Goal: Navigation & Orientation: Find specific page/section

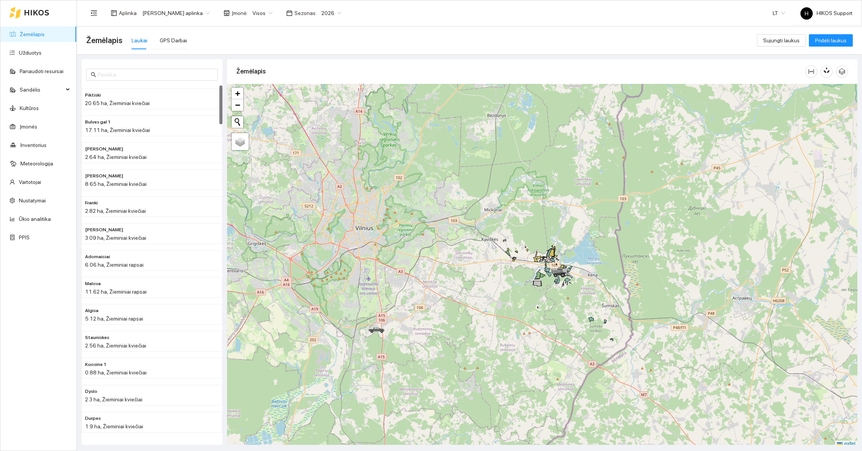
scroll to position [2, 0]
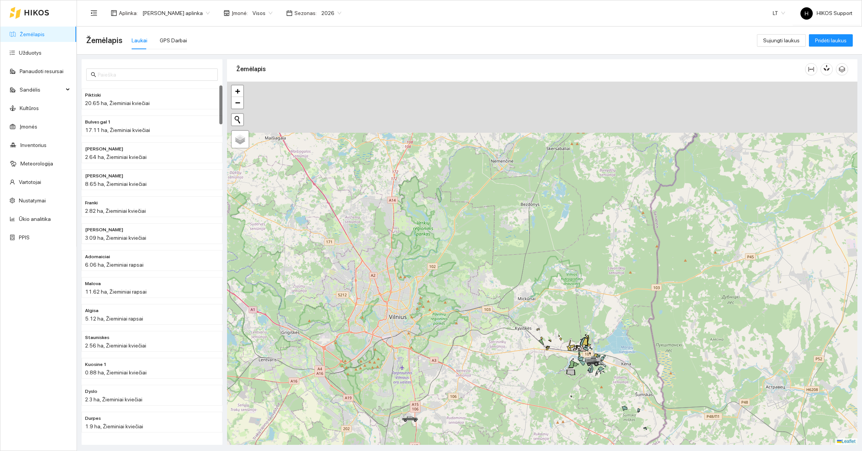
drag, startPoint x: 591, startPoint y: 214, endPoint x: 628, endPoint y: 316, distance: 107.9
click at [628, 316] on div at bounding box center [542, 263] width 630 height 363
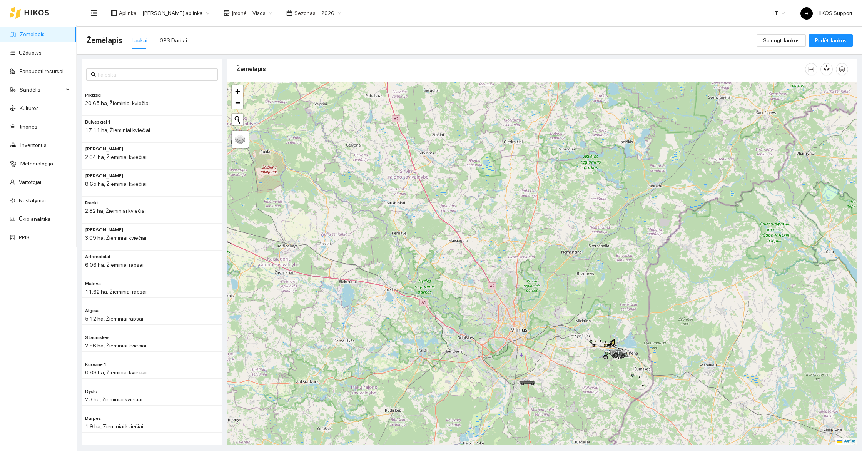
drag, startPoint x: 504, startPoint y: 217, endPoint x: 566, endPoint y: 289, distance: 94.9
click at [566, 289] on div at bounding box center [542, 263] width 630 height 363
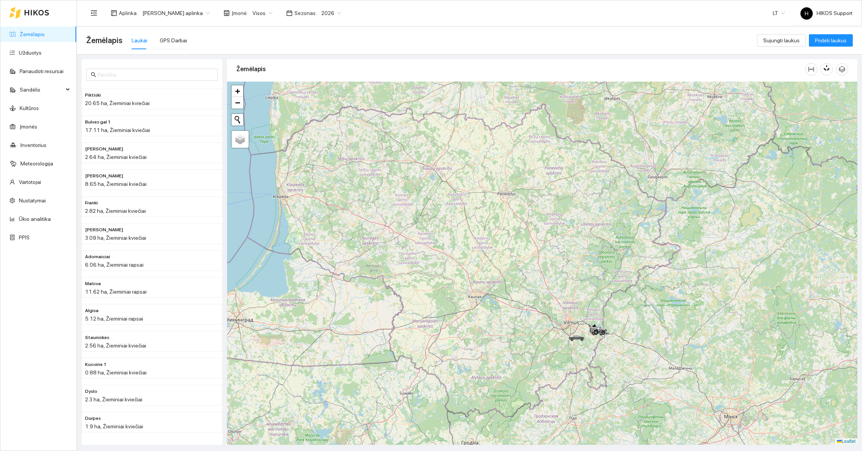
drag, startPoint x: 476, startPoint y: 228, endPoint x: 501, endPoint y: 274, distance: 51.5
click at [501, 274] on div at bounding box center [542, 263] width 630 height 363
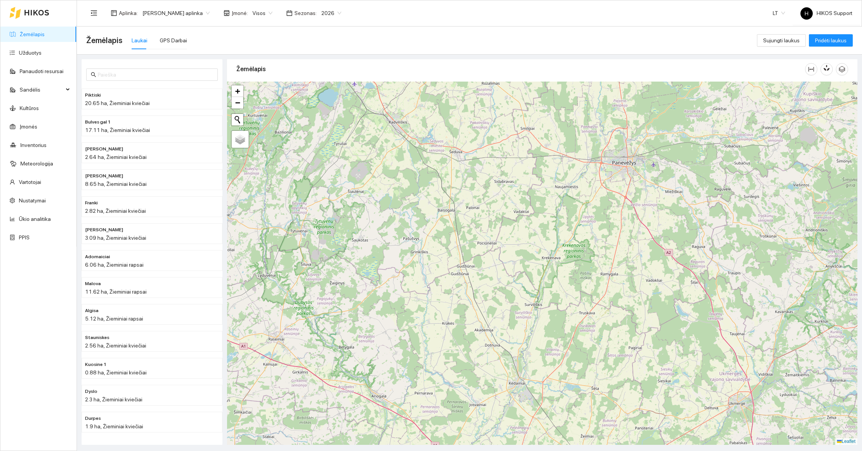
drag, startPoint x: 397, startPoint y: 195, endPoint x: 437, endPoint y: 265, distance: 80.3
click at [437, 265] on div at bounding box center [542, 263] width 630 height 363
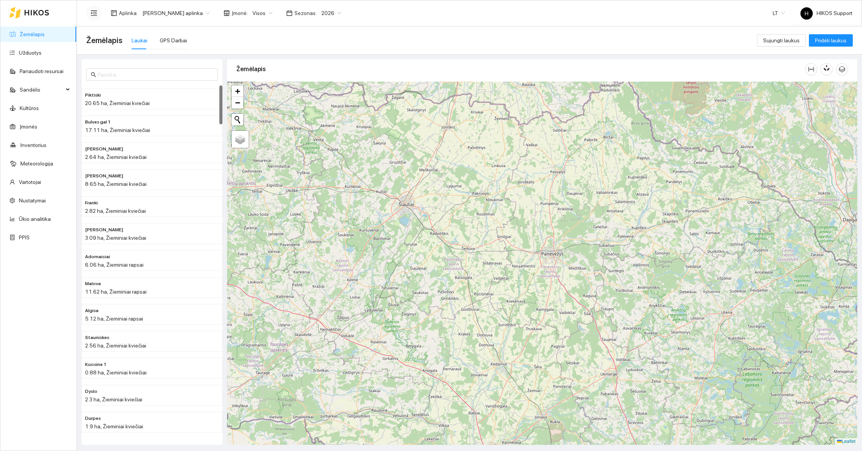
click at [93, 11] on icon "menu-fold" at bounding box center [93, 13] width 7 height 7
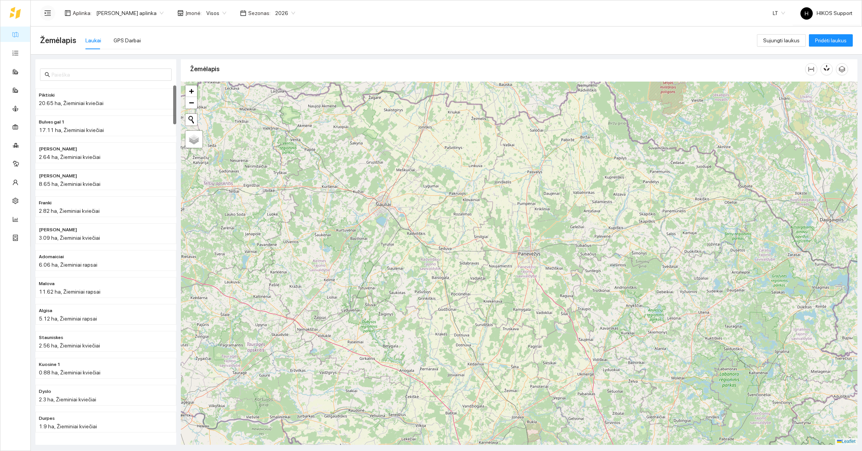
click at [142, 13] on span "[PERSON_NAME] aplinka" at bounding box center [129, 13] width 67 height 12
click at [126, 66] on div "ŽŪB Linkuva" at bounding box center [132, 70] width 75 height 8
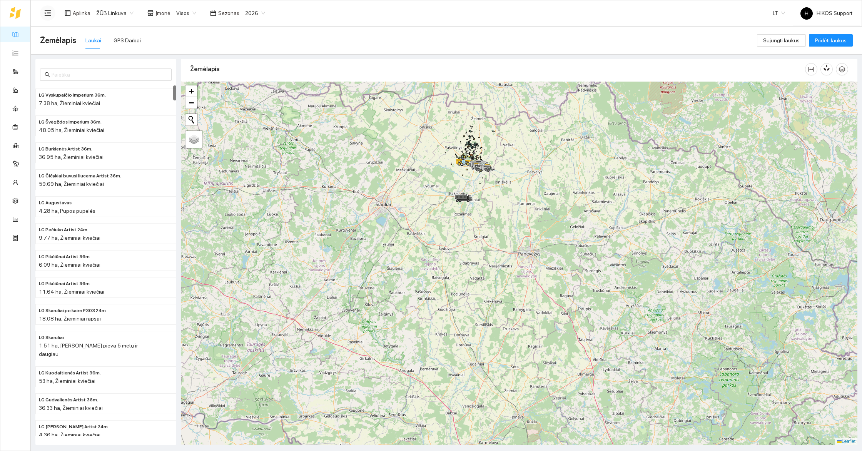
click at [499, 148] on div at bounding box center [519, 263] width 676 height 363
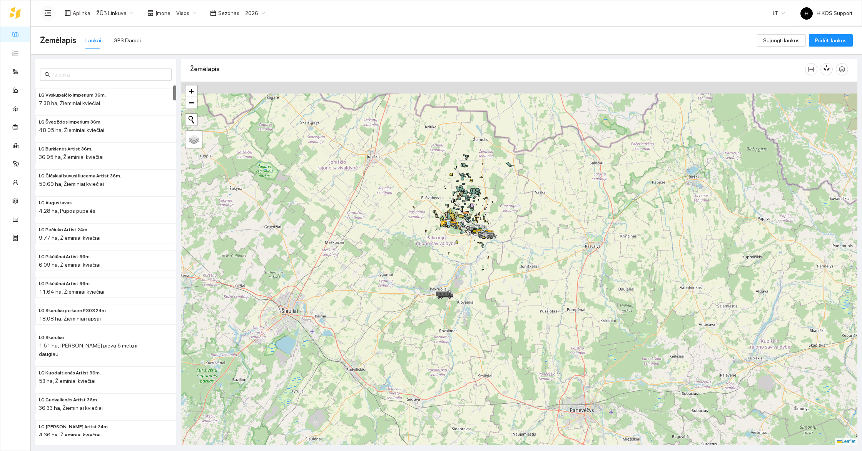
drag, startPoint x: 486, startPoint y: 168, endPoint x: 509, endPoint y: 229, distance: 65.4
click at [509, 228] on div at bounding box center [519, 263] width 676 height 363
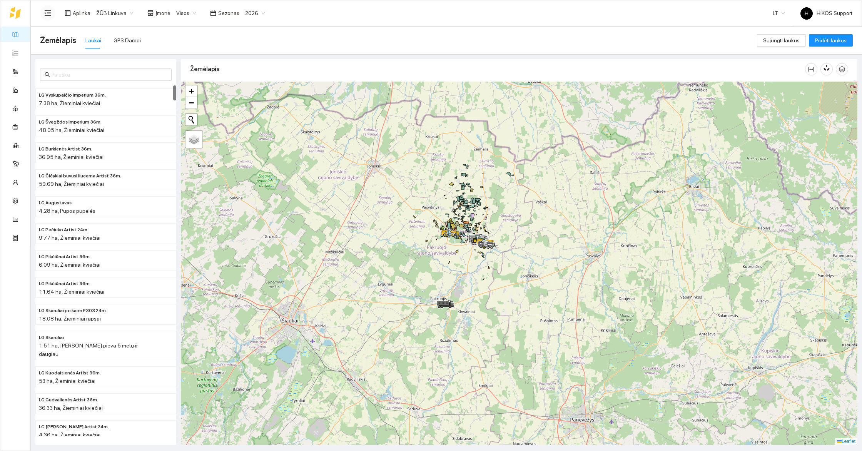
click at [504, 222] on div at bounding box center [519, 263] width 676 height 363
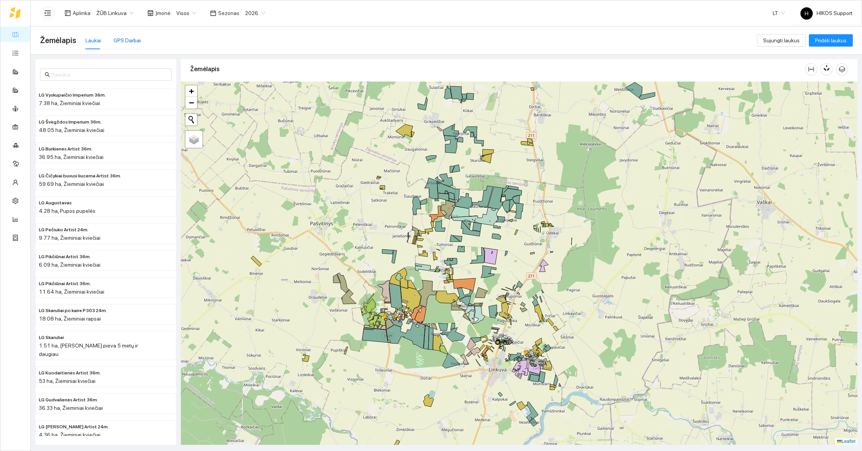
click at [127, 41] on div "GPS Darbai" at bounding box center [127, 40] width 27 height 8
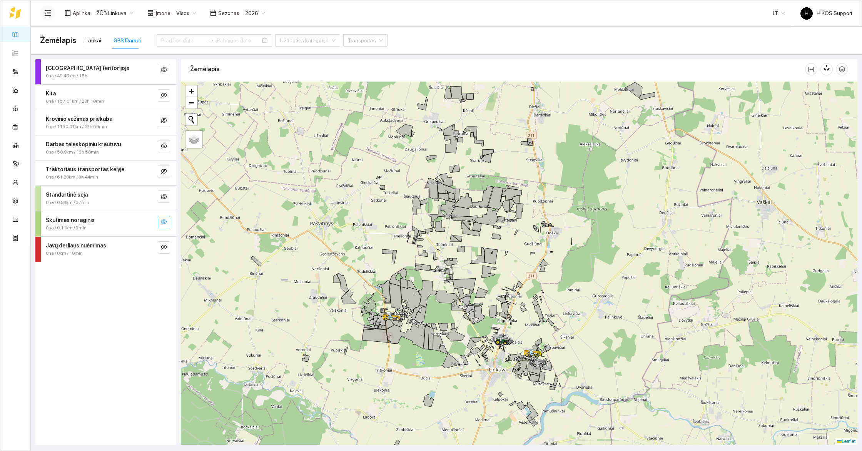
click at [165, 219] on icon "eye-invisible" at bounding box center [164, 222] width 6 height 6
click at [163, 195] on icon "eye-invisible" at bounding box center [164, 196] width 6 height 5
click at [161, 216] on button "button" at bounding box center [164, 222] width 12 height 12
click at [161, 195] on icon "eye" at bounding box center [164, 197] width 6 height 6
click at [165, 172] on icon "eye-invisible" at bounding box center [164, 171] width 6 height 6
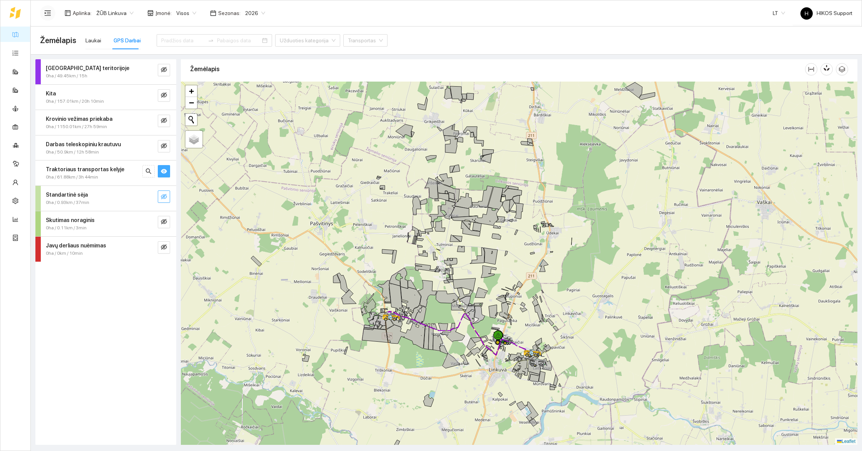
click at [166, 175] on button "button" at bounding box center [164, 171] width 12 height 12
click at [164, 95] on icon "eye-invisible" at bounding box center [164, 94] width 6 height 5
click at [148, 97] on icon "search" at bounding box center [148, 95] width 6 height 6
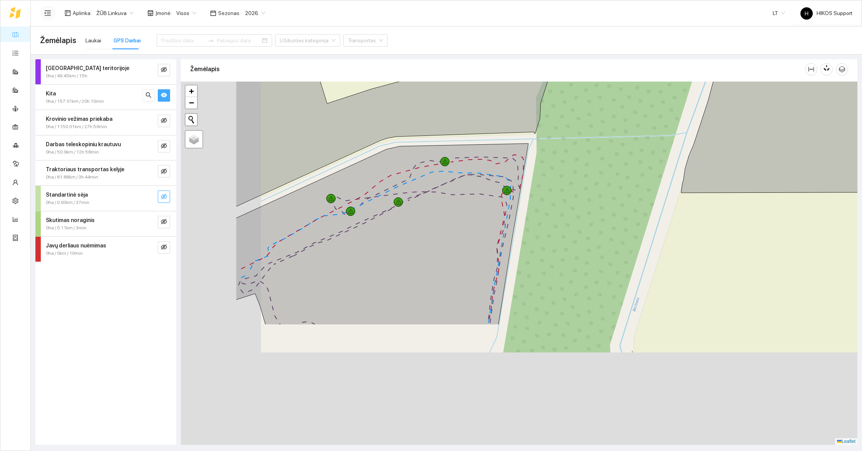
drag, startPoint x: 452, startPoint y: 341, endPoint x: 588, endPoint y: 172, distance: 216.2
click at [587, 173] on div at bounding box center [519, 263] width 676 height 363
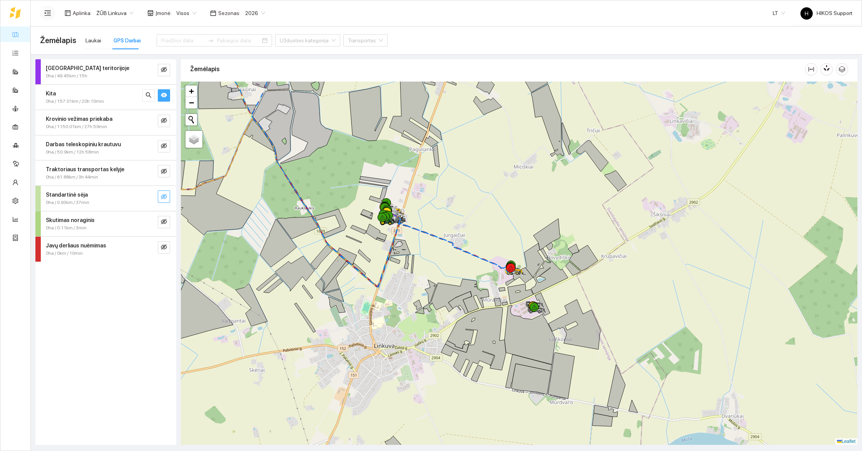
drag, startPoint x: 546, startPoint y: 196, endPoint x: 521, endPoint y: 239, distance: 49.8
click at [521, 239] on div at bounding box center [519, 263] width 676 height 363
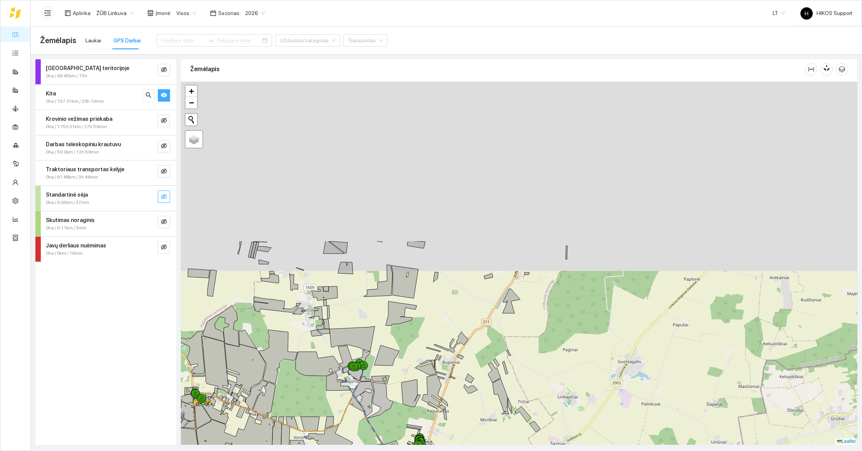
drag, startPoint x: 543, startPoint y: 140, endPoint x: 521, endPoint y: 338, distance: 198.9
click at [521, 338] on div at bounding box center [519, 263] width 676 height 363
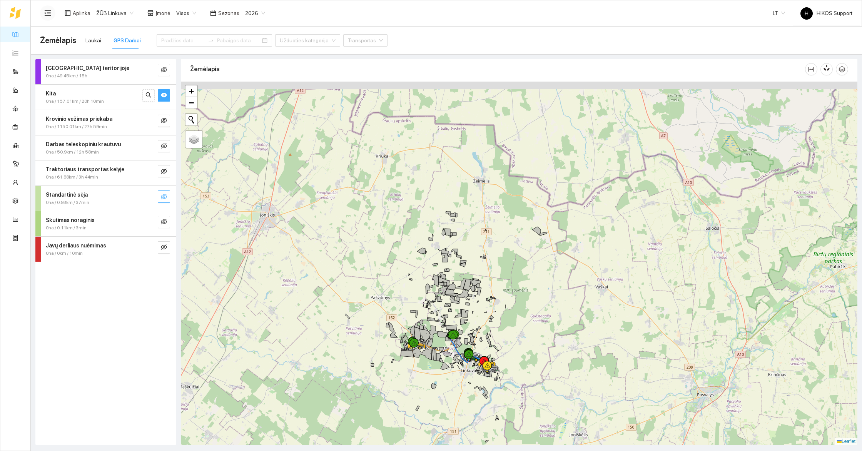
drag, startPoint x: 594, startPoint y: 195, endPoint x: 549, endPoint y: 276, distance: 93.2
click at [549, 276] on div at bounding box center [519, 263] width 676 height 363
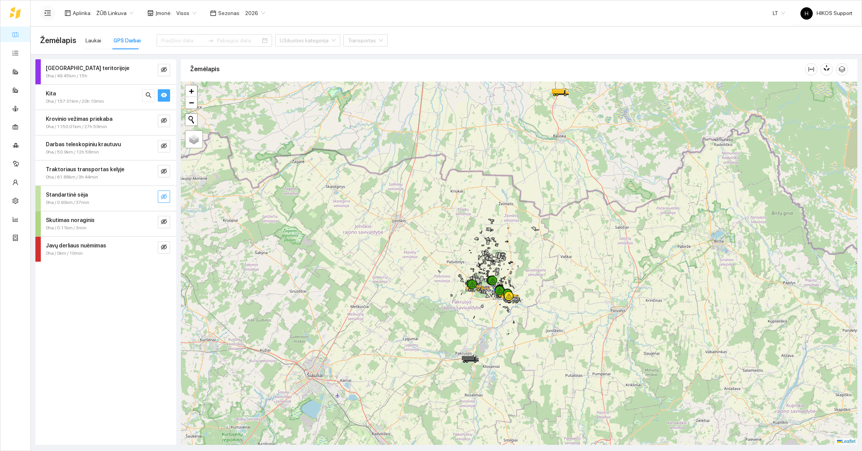
drag, startPoint x: 556, startPoint y: 310, endPoint x: 556, endPoint y: 262, distance: 47.3
click at [556, 262] on div at bounding box center [519, 263] width 676 height 363
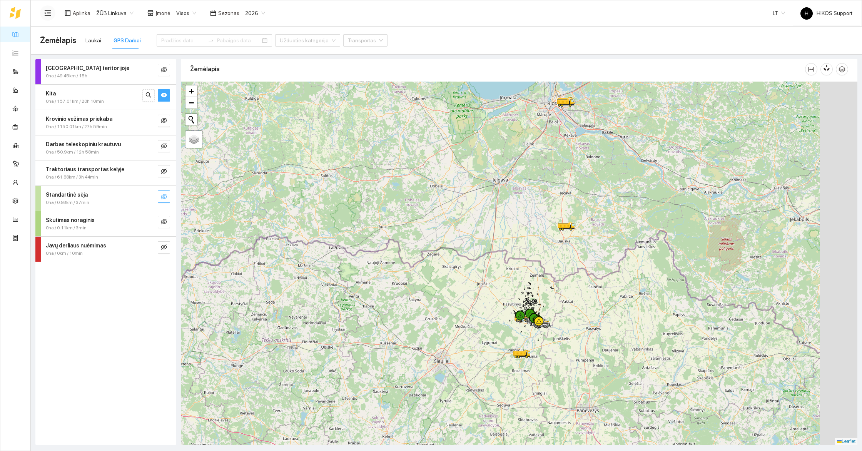
drag, startPoint x: 664, startPoint y: 360, endPoint x: 610, endPoint y: 332, distance: 60.4
click at [610, 332] on div at bounding box center [519, 263] width 676 height 363
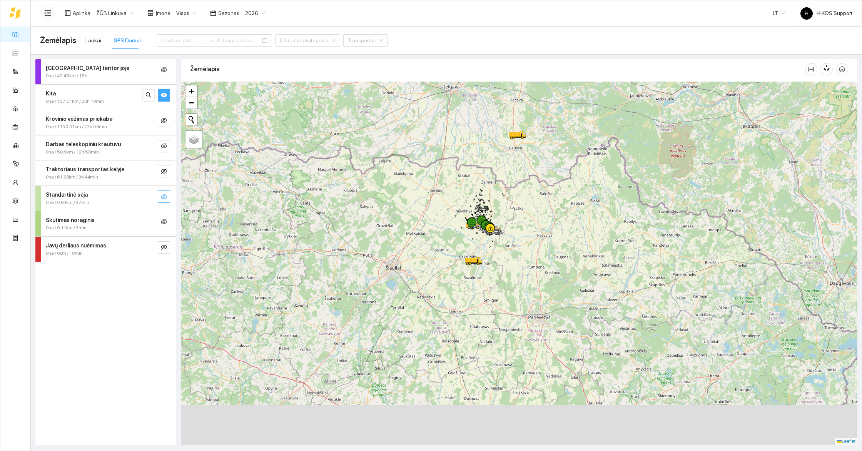
drag, startPoint x: 607, startPoint y: 374, endPoint x: 553, endPoint y: 270, distance: 116.9
click at [553, 270] on div at bounding box center [519, 263] width 676 height 363
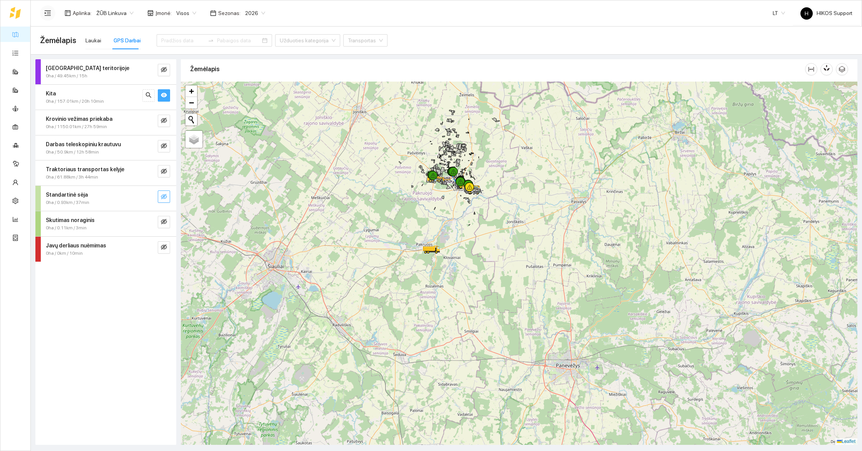
drag, startPoint x: 512, startPoint y: 144, endPoint x: 516, endPoint y: 204, distance: 59.8
click at [516, 204] on div at bounding box center [519, 263] width 676 height 363
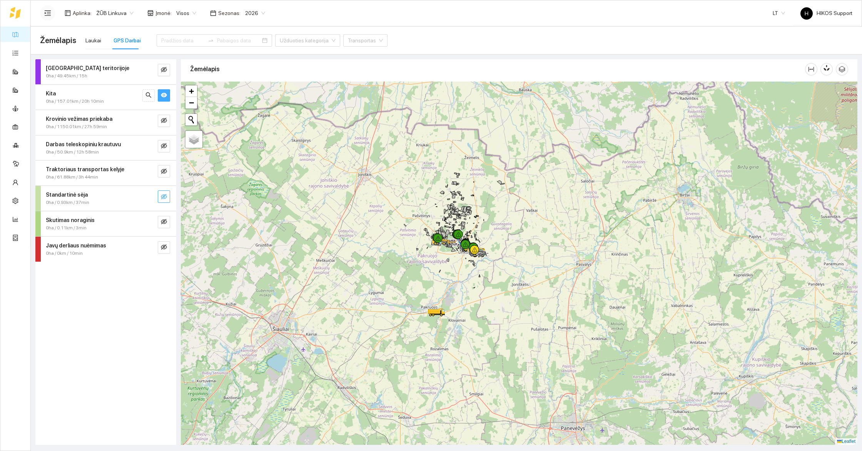
drag, startPoint x: 503, startPoint y: 107, endPoint x: 571, endPoint y: 245, distance: 154.2
click at [572, 245] on div at bounding box center [519, 263] width 676 height 363
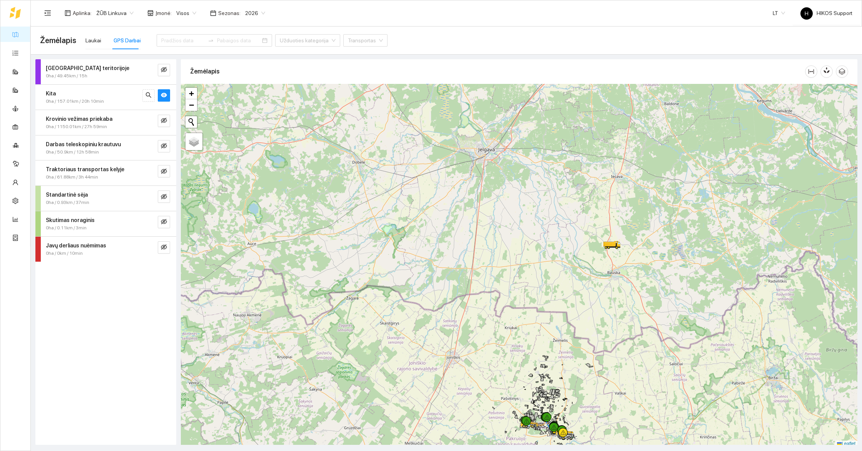
scroll to position [2, 0]
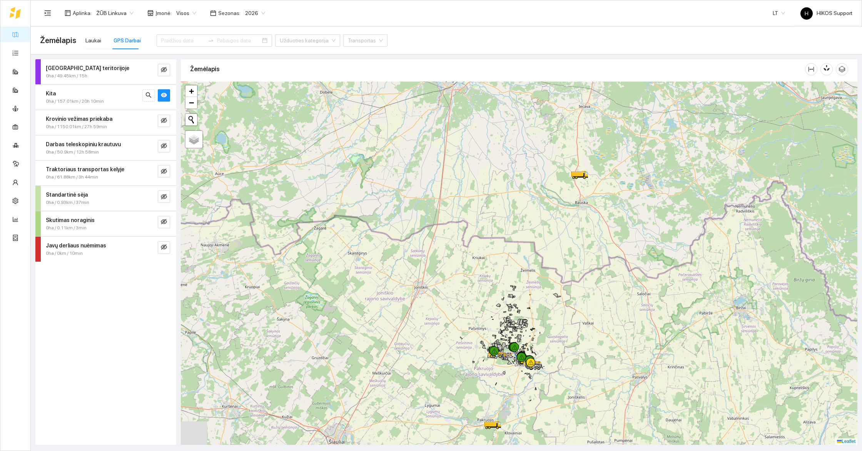
drag, startPoint x: 597, startPoint y: 346, endPoint x: 546, endPoint y: 229, distance: 127.9
click at [546, 229] on div at bounding box center [519, 263] width 676 height 363
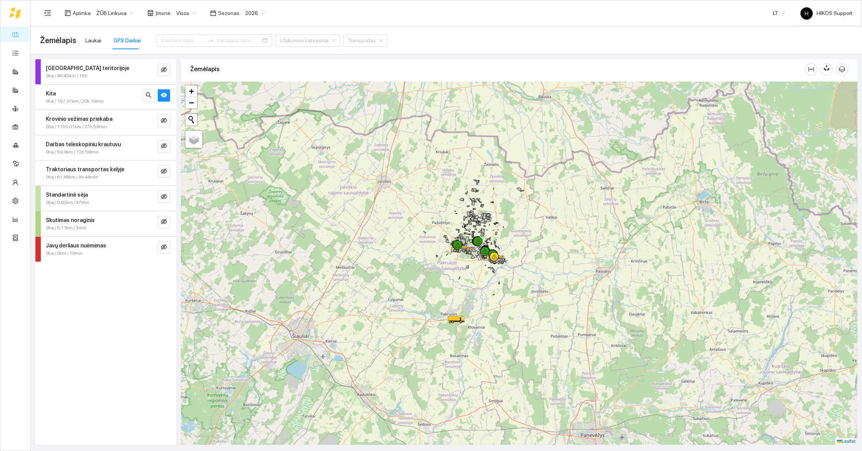
drag, startPoint x: 539, startPoint y: 299, endPoint x: 501, endPoint y: 244, distance: 67.1
click at [503, 244] on div at bounding box center [519, 263] width 676 height 363
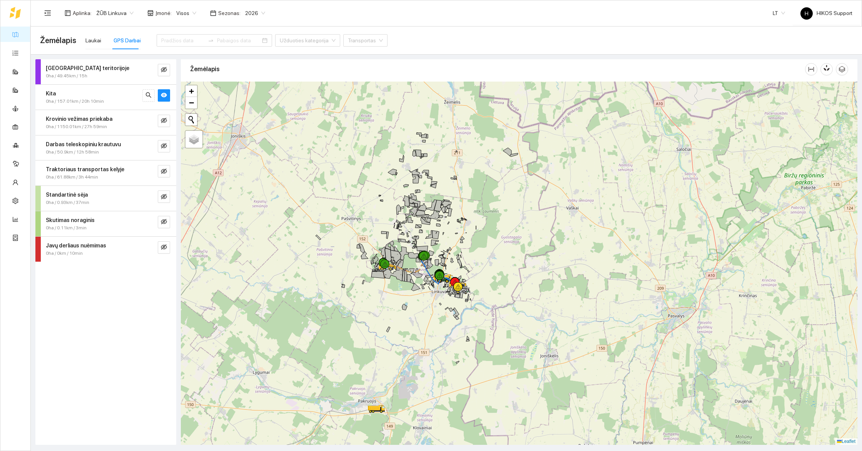
drag, startPoint x: 469, startPoint y: 224, endPoint x: 527, endPoint y: 274, distance: 76.7
click at [527, 274] on div at bounding box center [519, 263] width 676 height 363
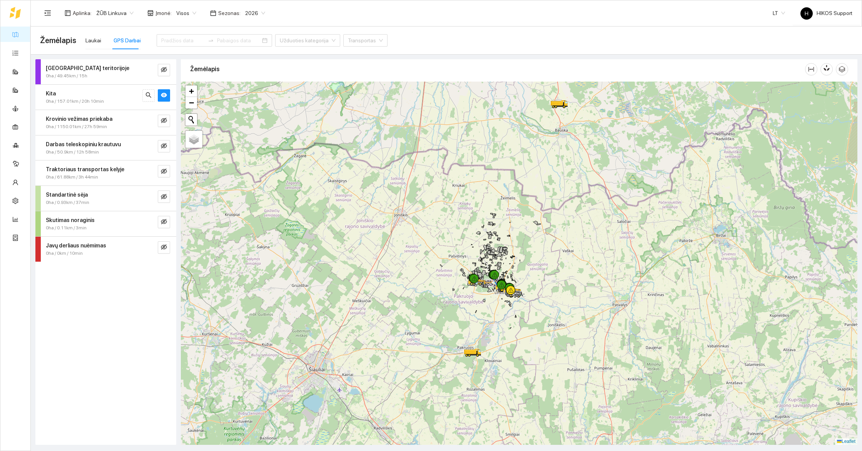
drag, startPoint x: 578, startPoint y: 336, endPoint x: 537, endPoint y: 235, distance: 109.6
click at [537, 235] on div at bounding box center [519, 263] width 676 height 363
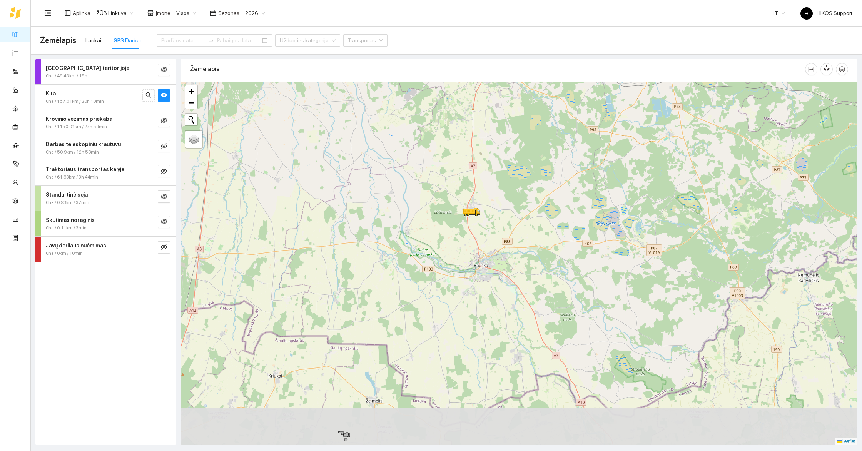
drag, startPoint x: 514, startPoint y: 351, endPoint x: 466, endPoint y: 261, distance: 101.8
click at [466, 261] on div at bounding box center [519, 263] width 676 height 363
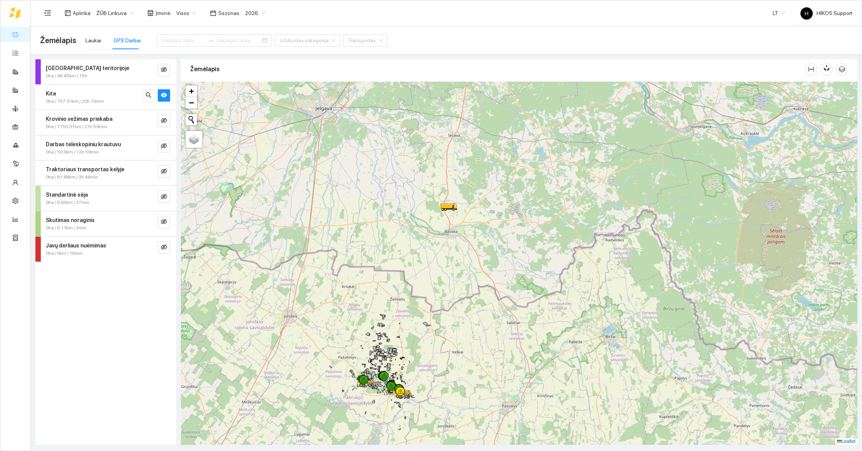
drag, startPoint x: 471, startPoint y: 331, endPoint x: 472, endPoint y: 320, distance: 11.6
click at [472, 320] on div at bounding box center [519, 263] width 676 height 363
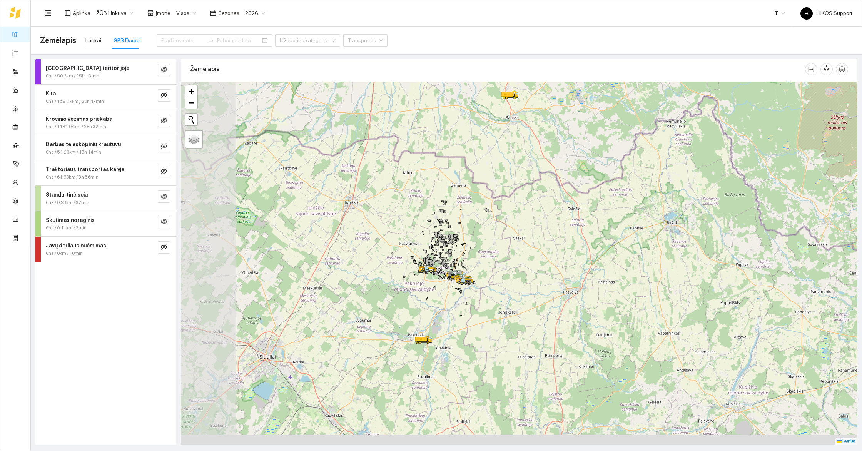
drag, startPoint x: 413, startPoint y: 329, endPoint x: 474, endPoint y: 256, distance: 95.9
click at [474, 256] on div at bounding box center [519, 263] width 676 height 363
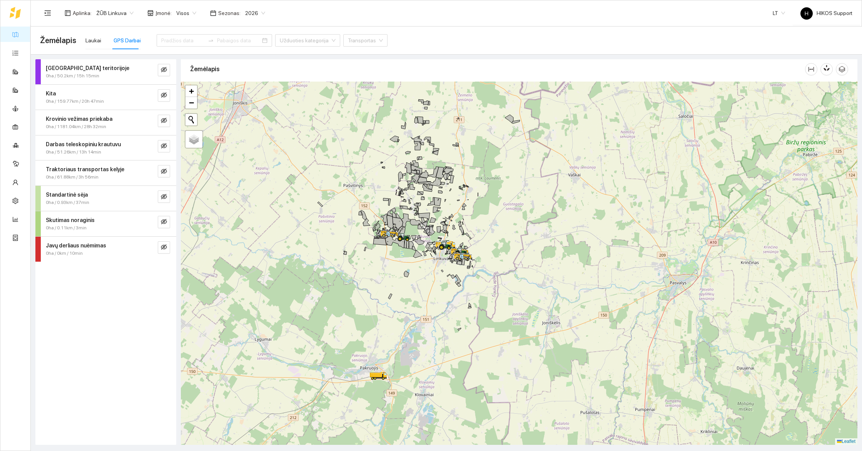
drag, startPoint x: 531, startPoint y: 299, endPoint x: 500, endPoint y: 299, distance: 31.6
click at [500, 299] on div at bounding box center [519, 263] width 676 height 363
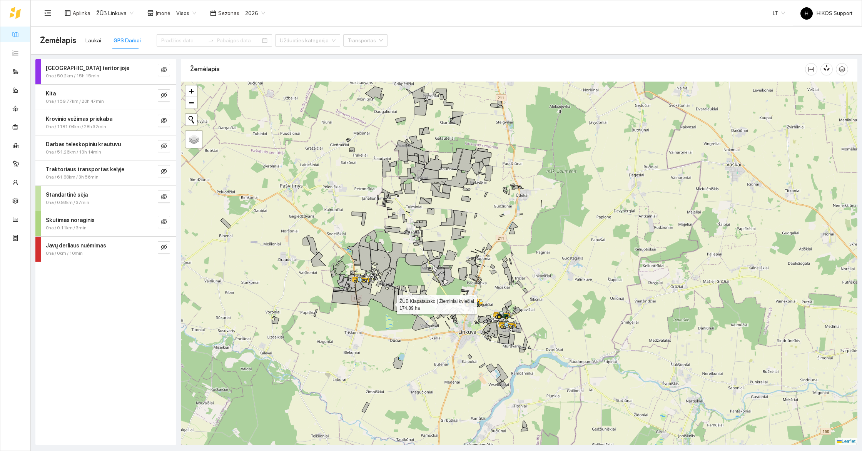
click at [383, 298] on icon at bounding box center [375, 297] width 39 height 26
click at [387, 275] on icon at bounding box center [389, 277] width 11 height 17
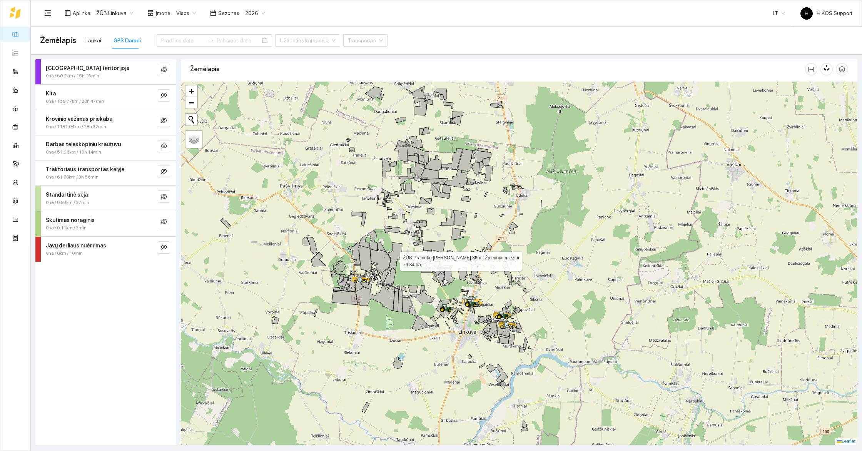
click at [393, 259] on icon at bounding box center [396, 255] width 19 height 27
click at [466, 217] on div at bounding box center [519, 263] width 676 height 363
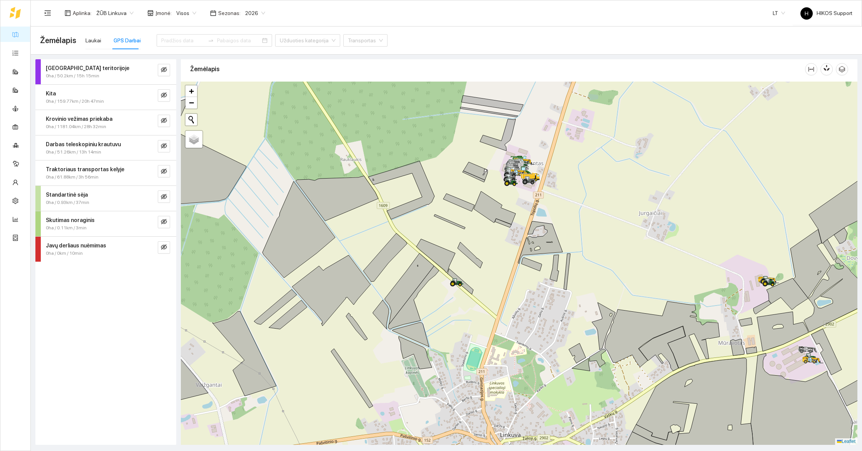
drag, startPoint x: 563, startPoint y: 351, endPoint x: 474, endPoint y: 278, distance: 114.5
click at [474, 279] on div at bounding box center [519, 263] width 676 height 363
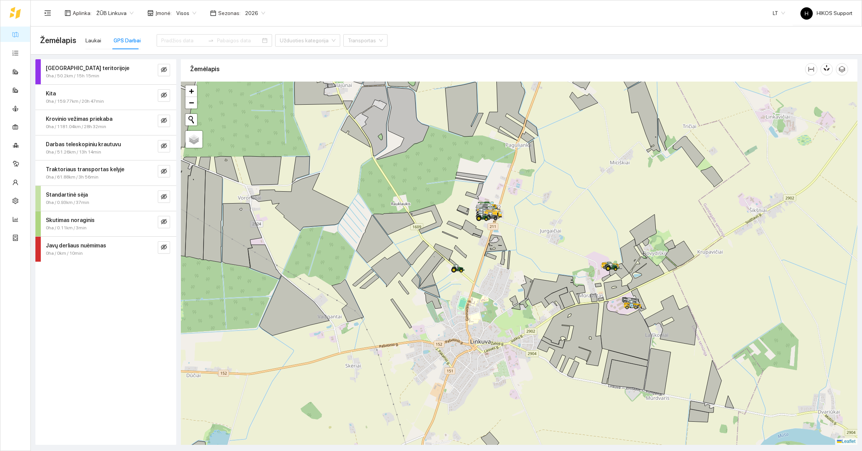
drag, startPoint x: 522, startPoint y: 377, endPoint x: 452, endPoint y: 293, distance: 109.5
click at [456, 294] on div at bounding box center [519, 263] width 676 height 363
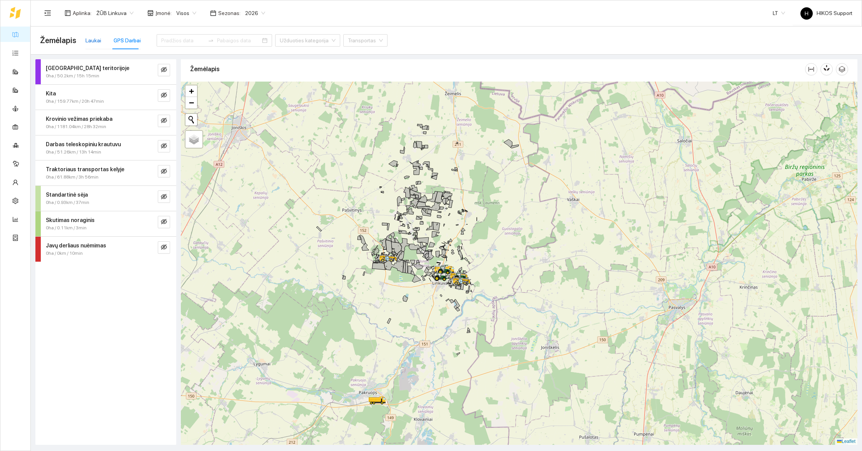
click at [91, 42] on div "Laukai" at bounding box center [93, 40] width 16 height 8
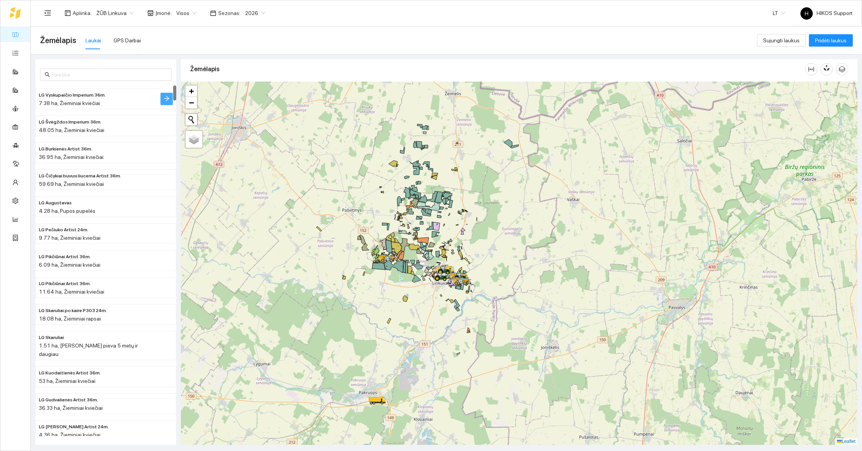
click at [163, 99] on button "button" at bounding box center [166, 99] width 12 height 12
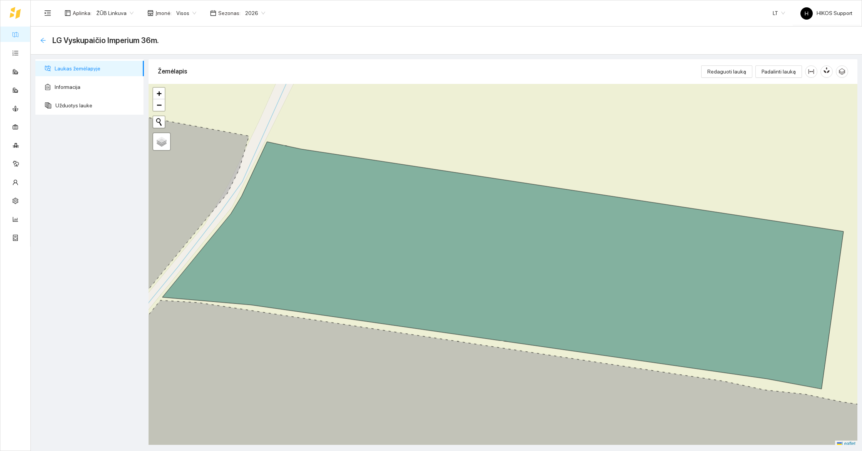
click at [40, 40] on icon "arrow-left" at bounding box center [43, 40] width 6 height 6
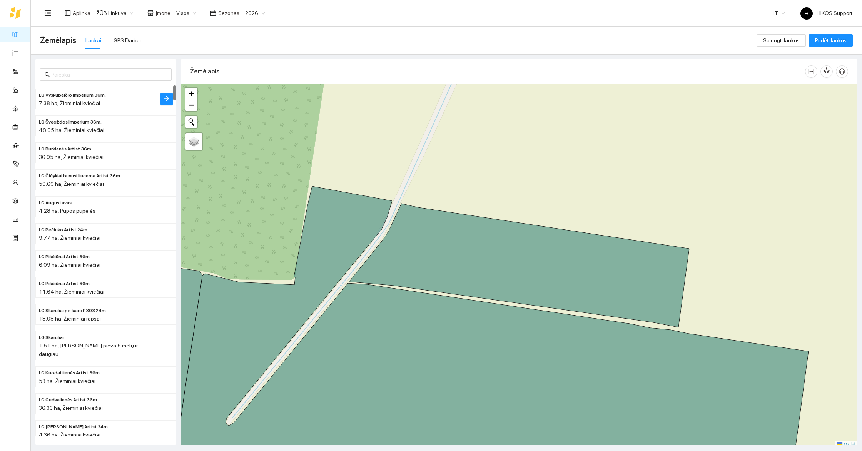
click at [108, 95] on h4 "LG Vyskupaičio Imperium 36m." at bounding box center [90, 94] width 103 height 8
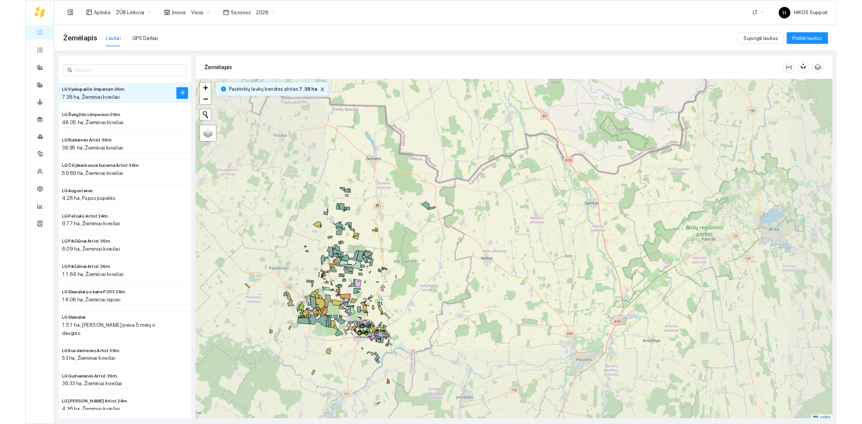
scroll to position [2, 0]
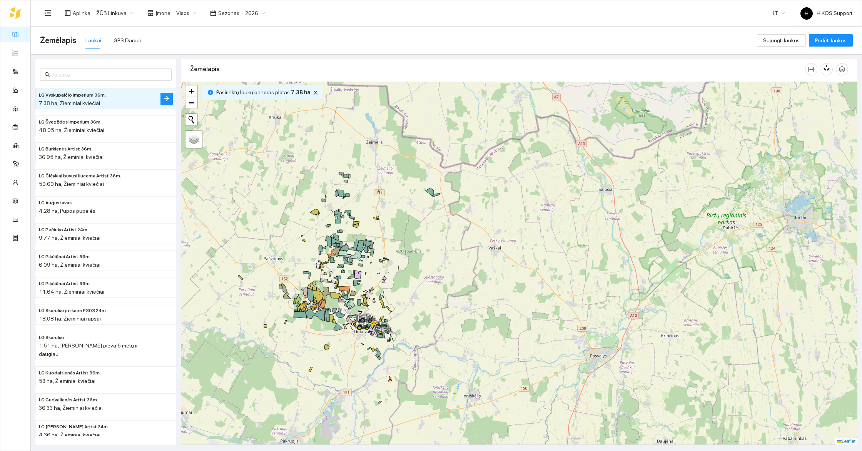
drag, startPoint x: 392, startPoint y: 332, endPoint x: 442, endPoint y: 185, distance: 155.8
click at [442, 185] on div at bounding box center [519, 263] width 676 height 363
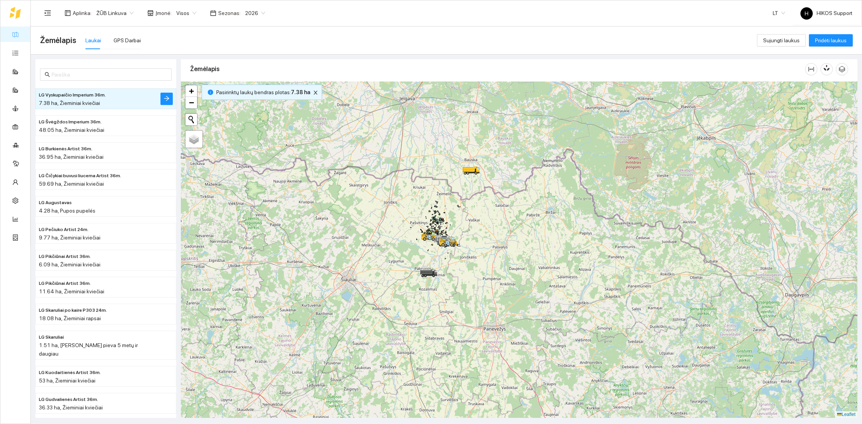
click at [112, 13] on span "ŽŪB Linkuva" at bounding box center [114, 13] width 37 height 12
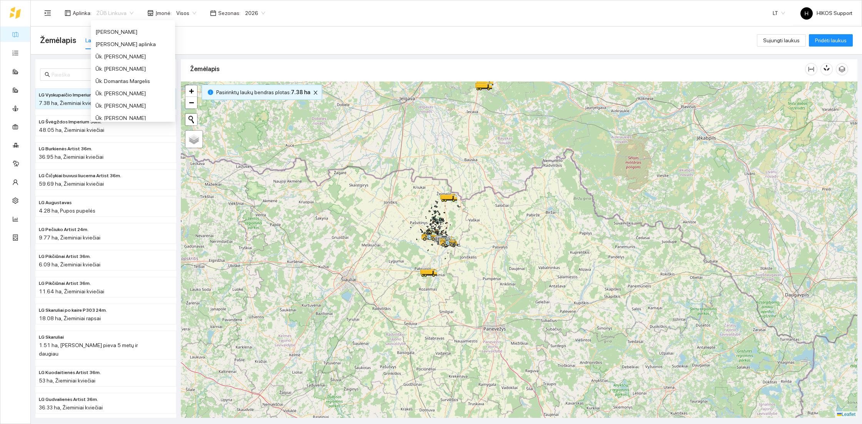
scroll to position [422, 0]
click at [119, 73] on div "Ūk. [PERSON_NAME]" at bounding box center [132, 74] width 75 height 8
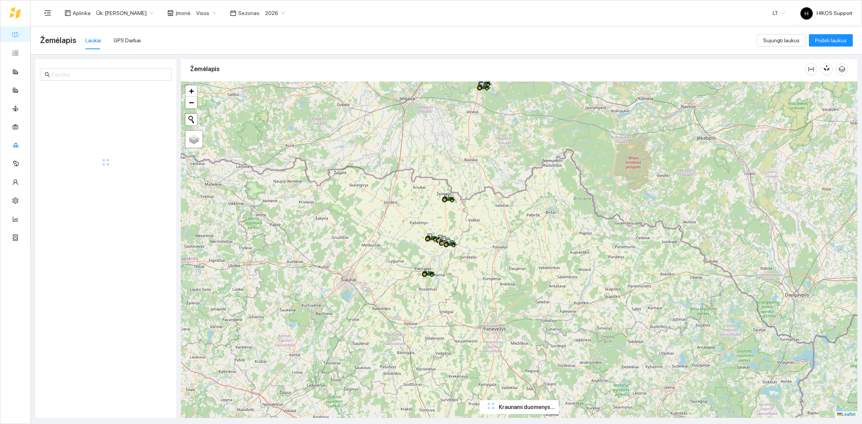
click at [23, 145] on link "Inventorius" at bounding box center [36, 145] width 26 height 6
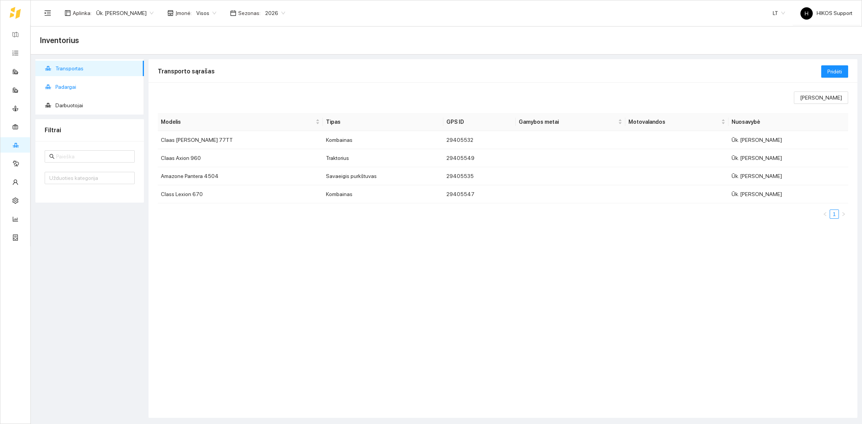
click at [75, 87] on span "Padargai" at bounding box center [96, 86] width 82 height 15
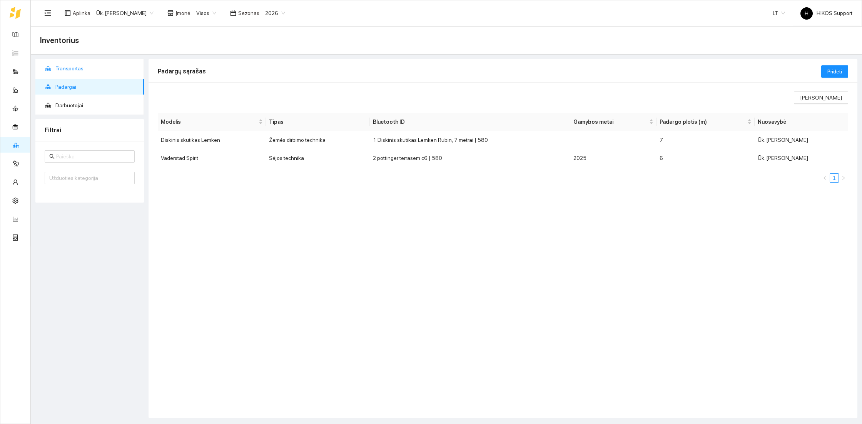
click at [66, 62] on span "Transportas" at bounding box center [96, 68] width 82 height 15
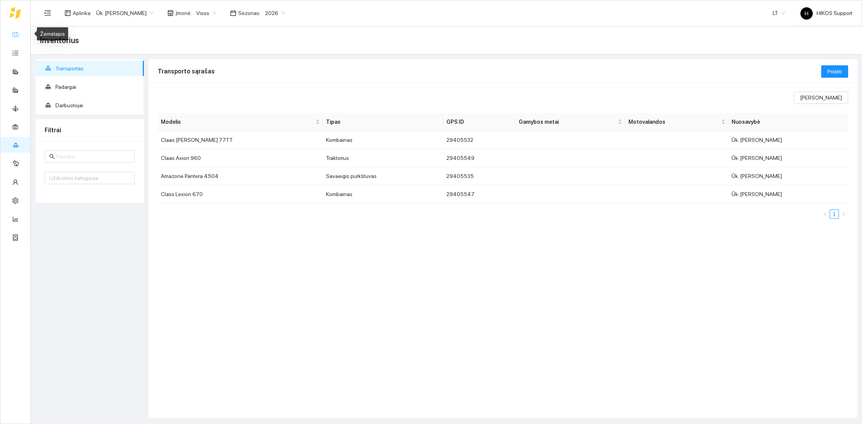
click at [22, 33] on link "Žemėlapis" at bounding box center [34, 34] width 25 height 6
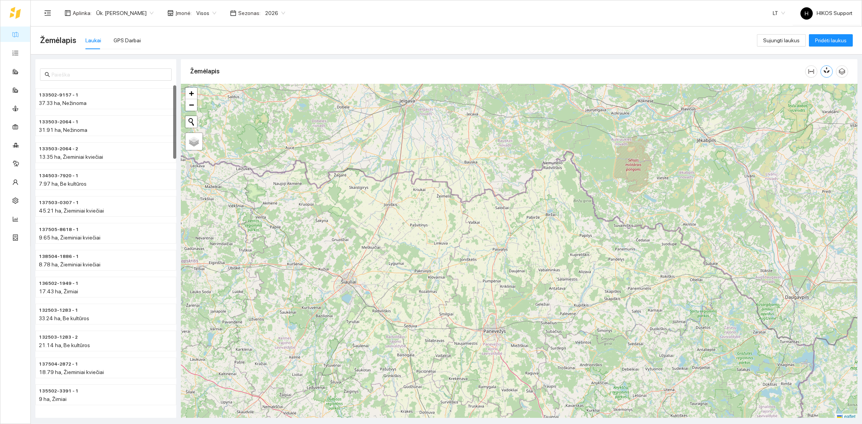
click at [825, 72] on icon "button" at bounding box center [824, 71] width 3 height 3
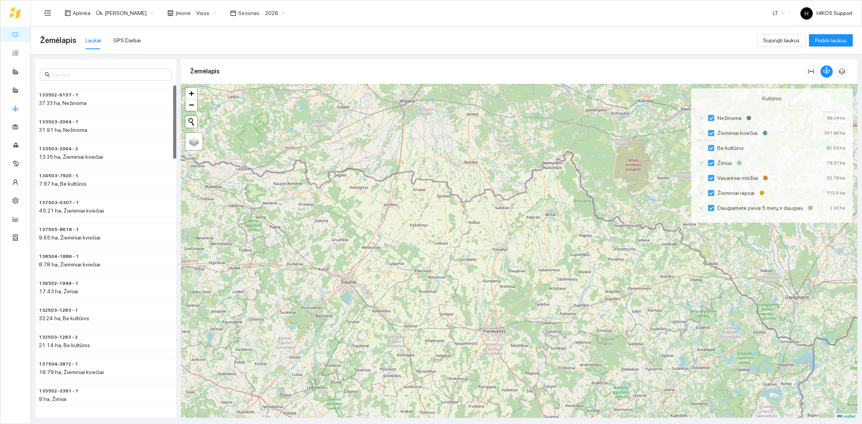
click at [22, 107] on link "Kultūros" at bounding box center [31, 108] width 19 height 6
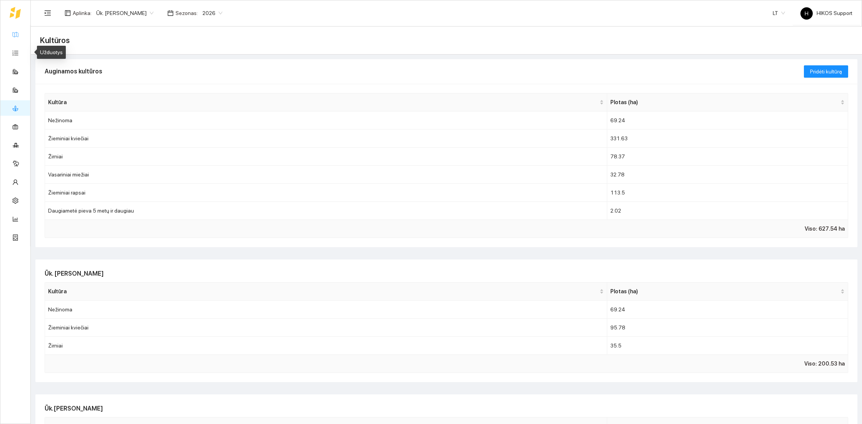
click at [22, 32] on link "Žemėlapis" at bounding box center [34, 34] width 25 height 6
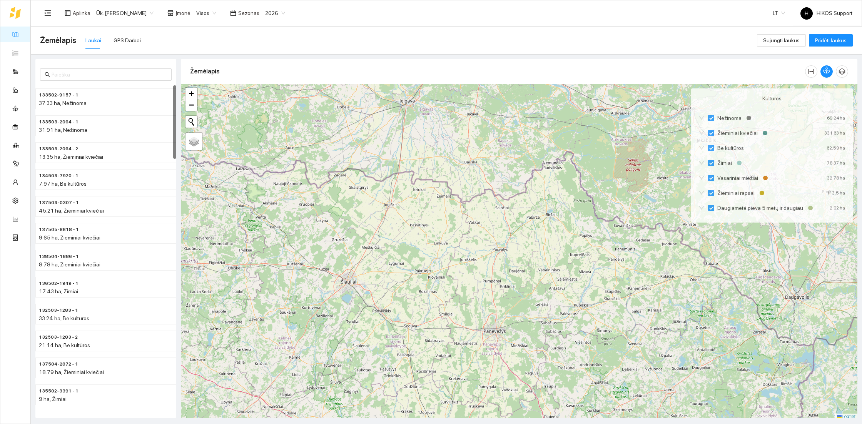
click at [465, 332] on div at bounding box center [519, 252] width 676 height 337
click at [102, 110] on div "133502-9157 - 1 37.33 ha, Nežinoma" at bounding box center [105, 98] width 141 height 27
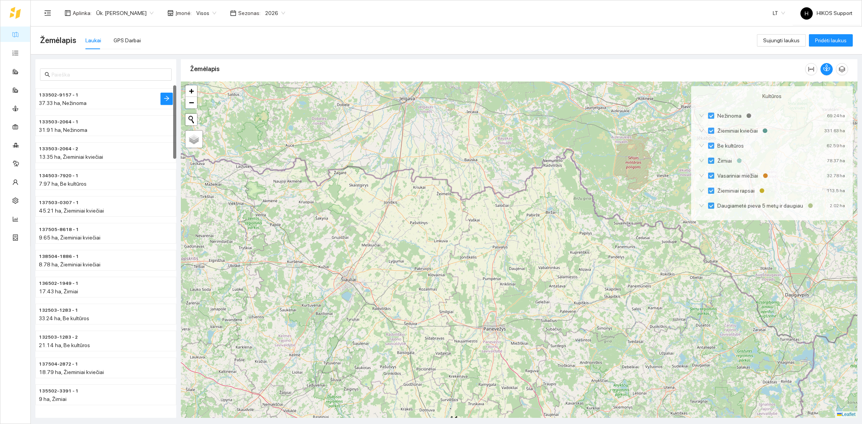
click at [129, 105] on div "37.33 ha, Nežinoma" at bounding box center [90, 103] width 103 height 8
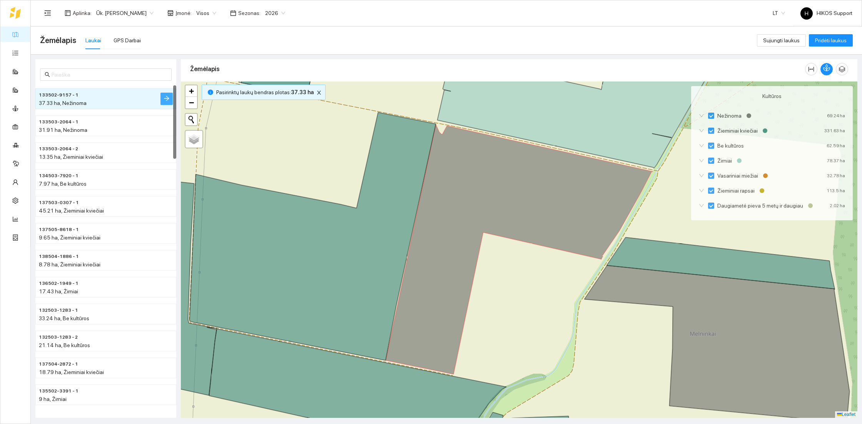
click at [172, 99] on button "button" at bounding box center [166, 99] width 12 height 12
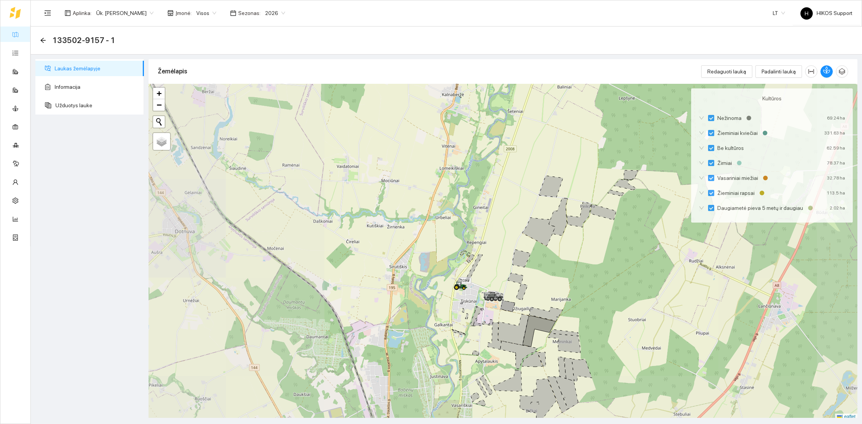
scroll to position [2, 0]
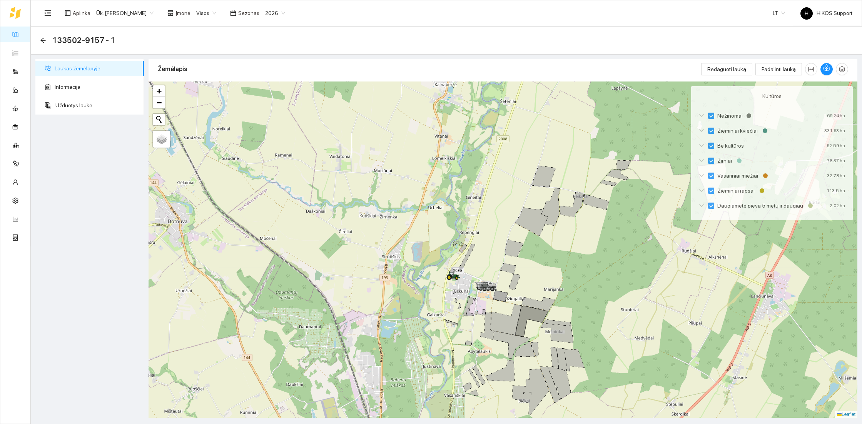
drag, startPoint x: 604, startPoint y: 338, endPoint x: 543, endPoint y: 255, distance: 103.7
click at [543, 255] on div at bounding box center [503, 250] width 709 height 337
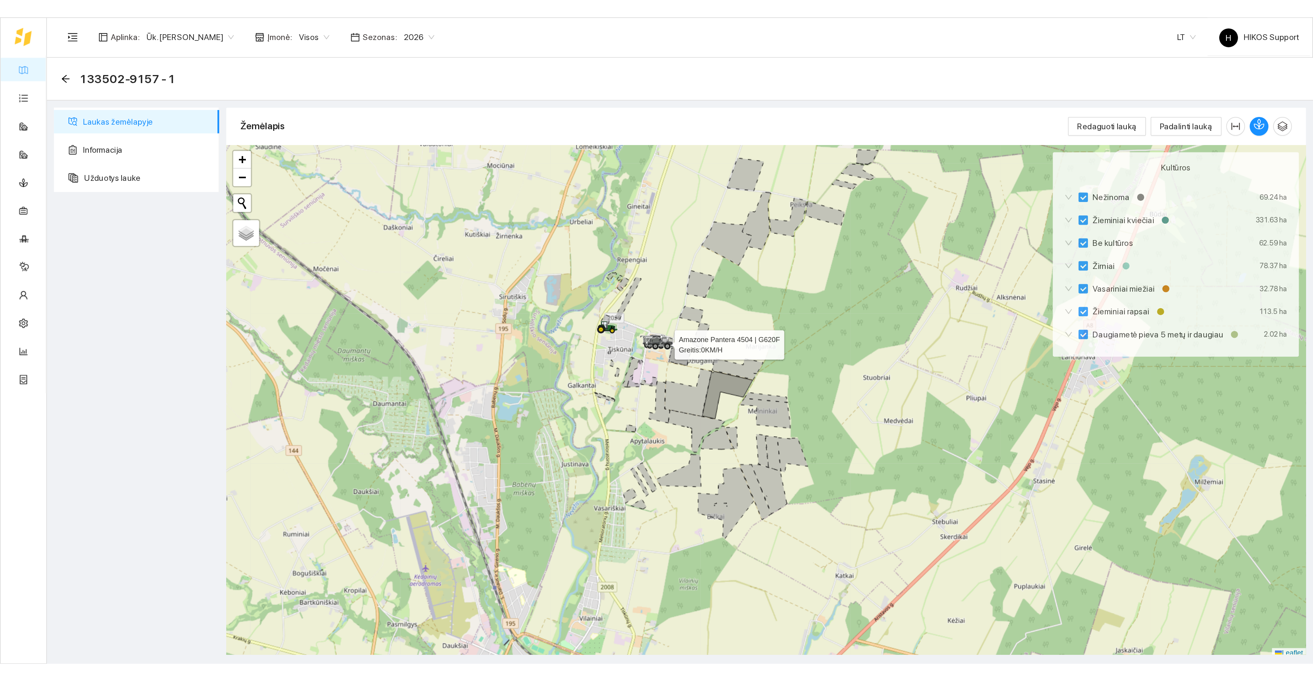
scroll to position [2, 0]
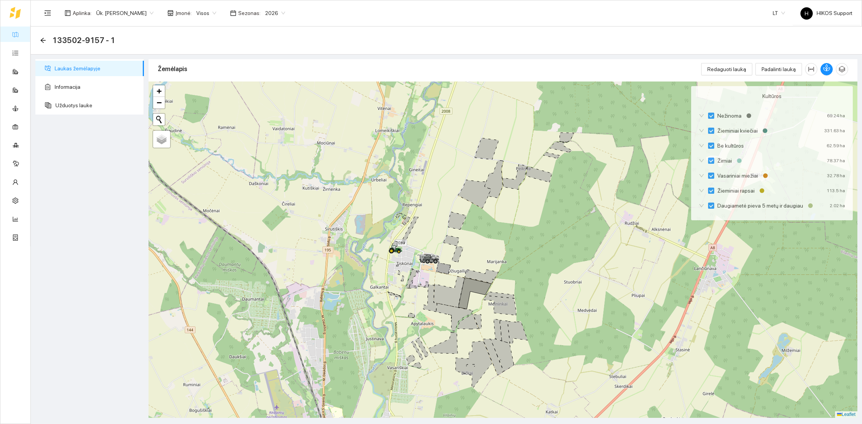
drag, startPoint x: 551, startPoint y: 133, endPoint x: 548, endPoint y: 184, distance: 51.7
click at [548, 182] on icon at bounding box center [539, 175] width 26 height 16
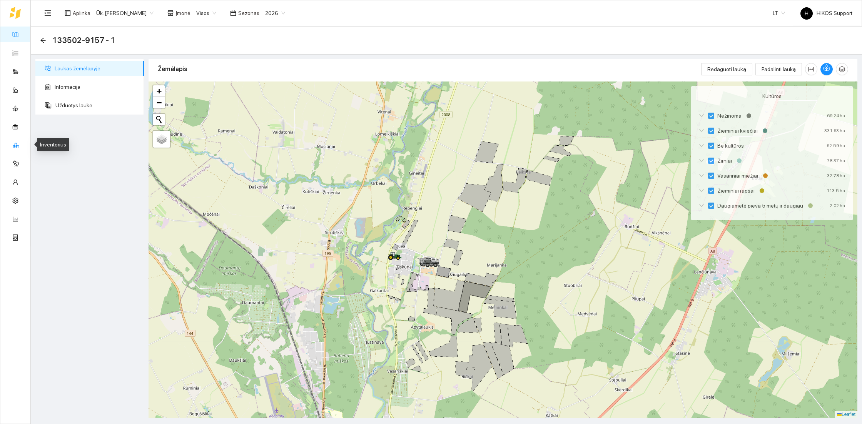
click at [23, 144] on link "Inventorius" at bounding box center [36, 145] width 26 height 6
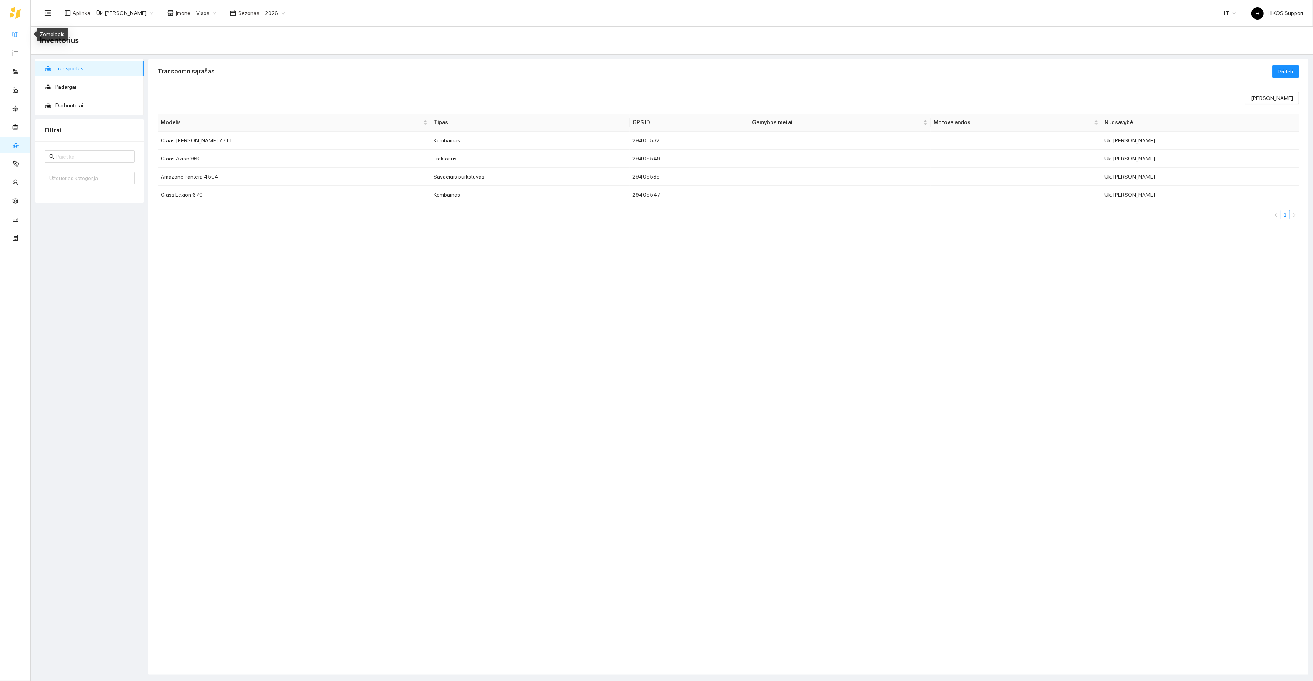
click at [22, 37] on link "Žemėlapis" at bounding box center [34, 34] width 25 height 6
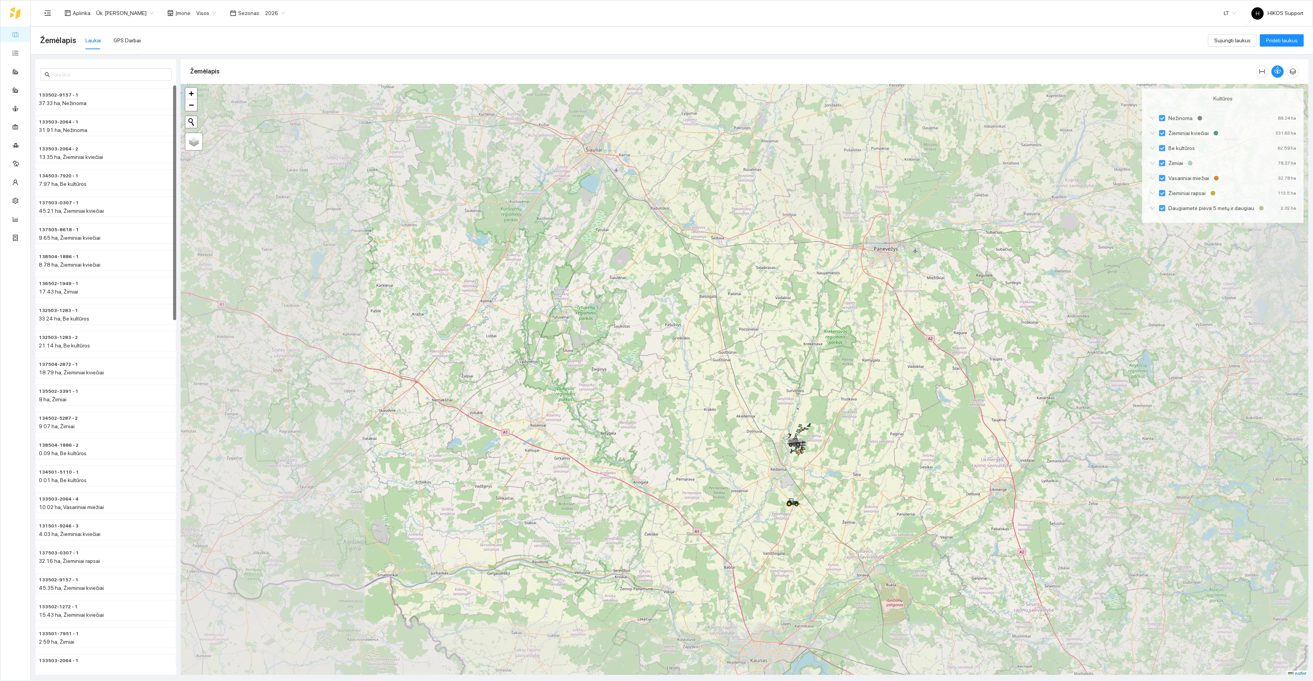
scroll to position [2, 0]
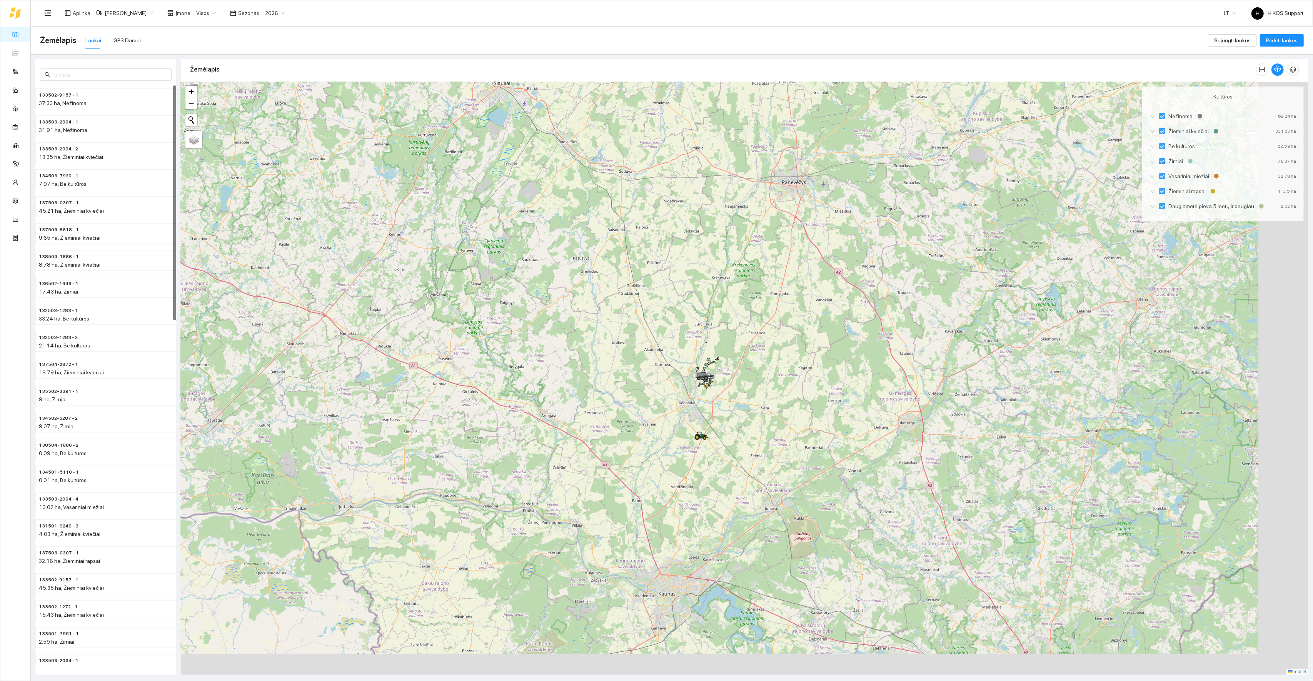
drag, startPoint x: 930, startPoint y: 496, endPoint x: 811, endPoint y: 406, distance: 148.8
click at [811, 406] on div at bounding box center [745, 378] width 1128 height 593
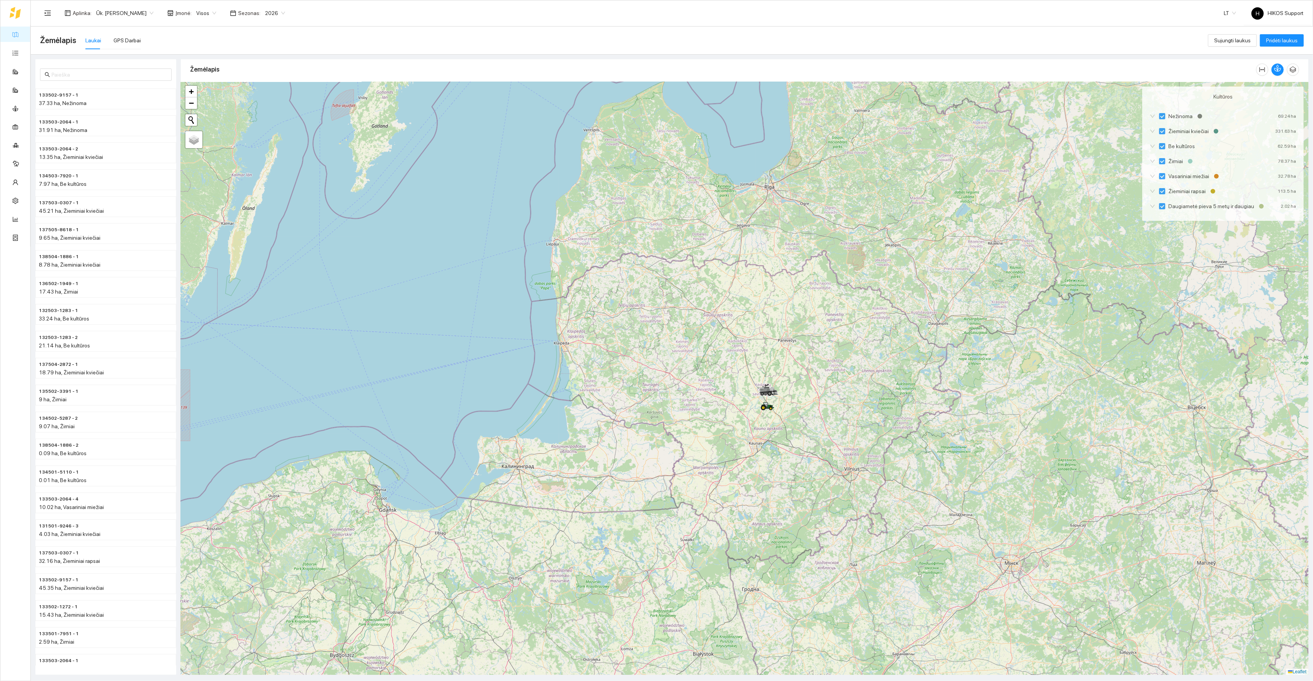
drag, startPoint x: 819, startPoint y: 424, endPoint x: 676, endPoint y: 345, distance: 163.3
click at [676, 345] on div at bounding box center [745, 378] width 1128 height 593
